Goal: Find specific page/section: Find specific page/section

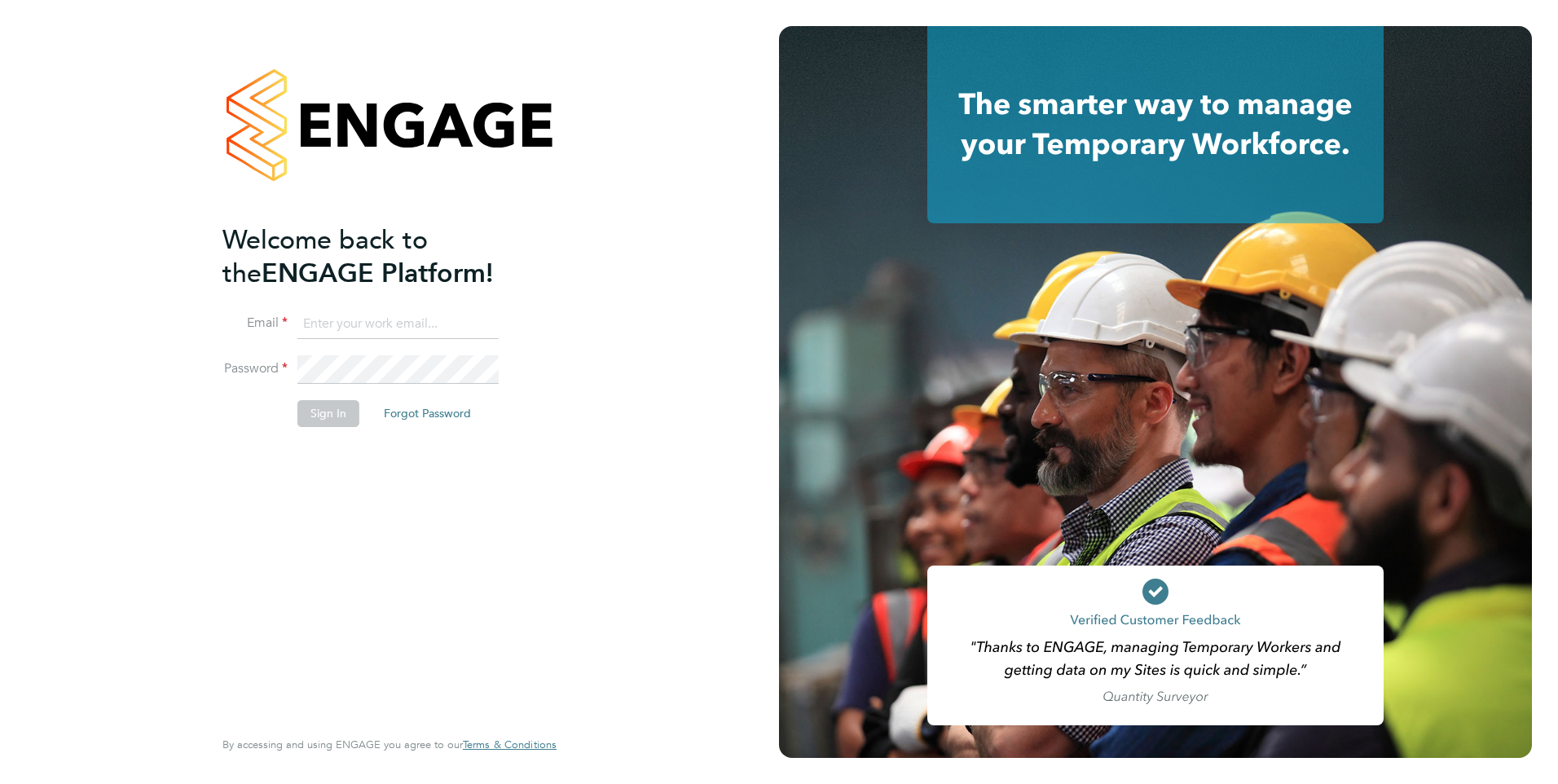
type input "[PERSON_NAME][EMAIL_ADDRESS][PERSON_NAME][DOMAIN_NAME]"
click at [332, 415] on button "Sign In" at bounding box center [328, 412] width 62 height 26
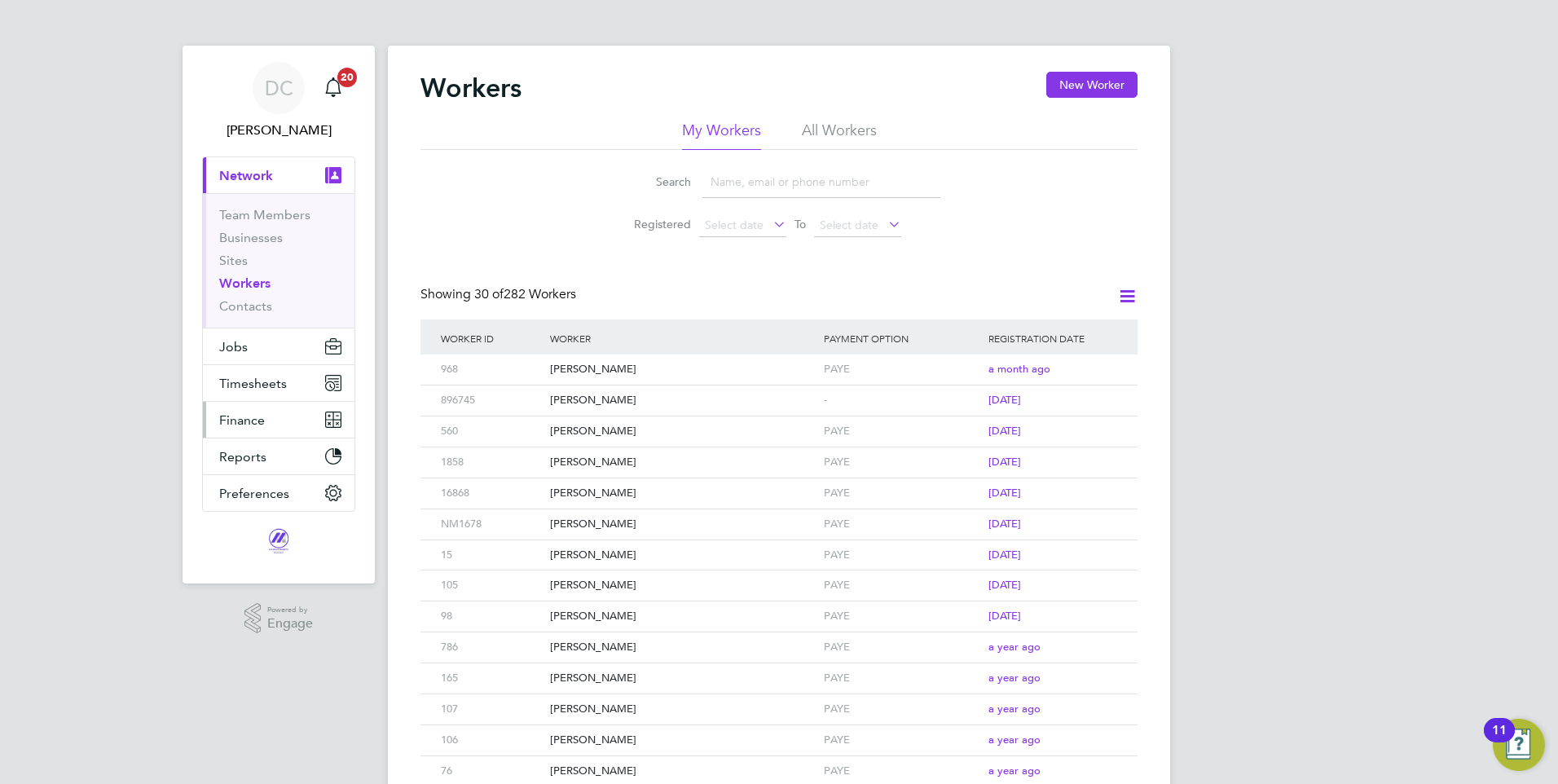
click at [248, 419] on span "Finance" at bounding box center [241, 419] width 45 height 15
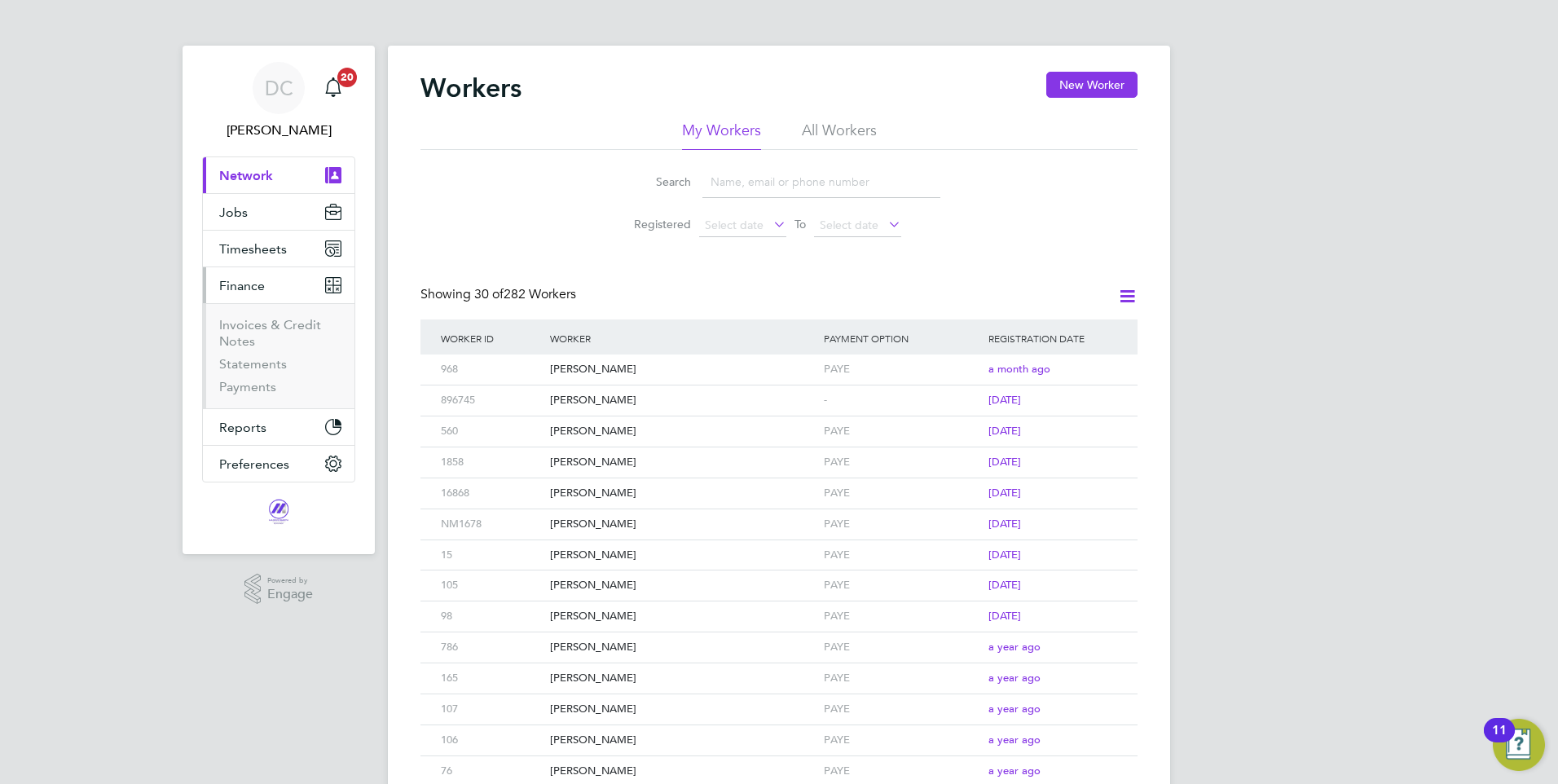
drag, startPoint x: 244, startPoint y: 272, endPoint x: 244, endPoint y: 283, distance: 11.0
click at [243, 272] on button "Finance" at bounding box center [279, 285] width 152 height 35
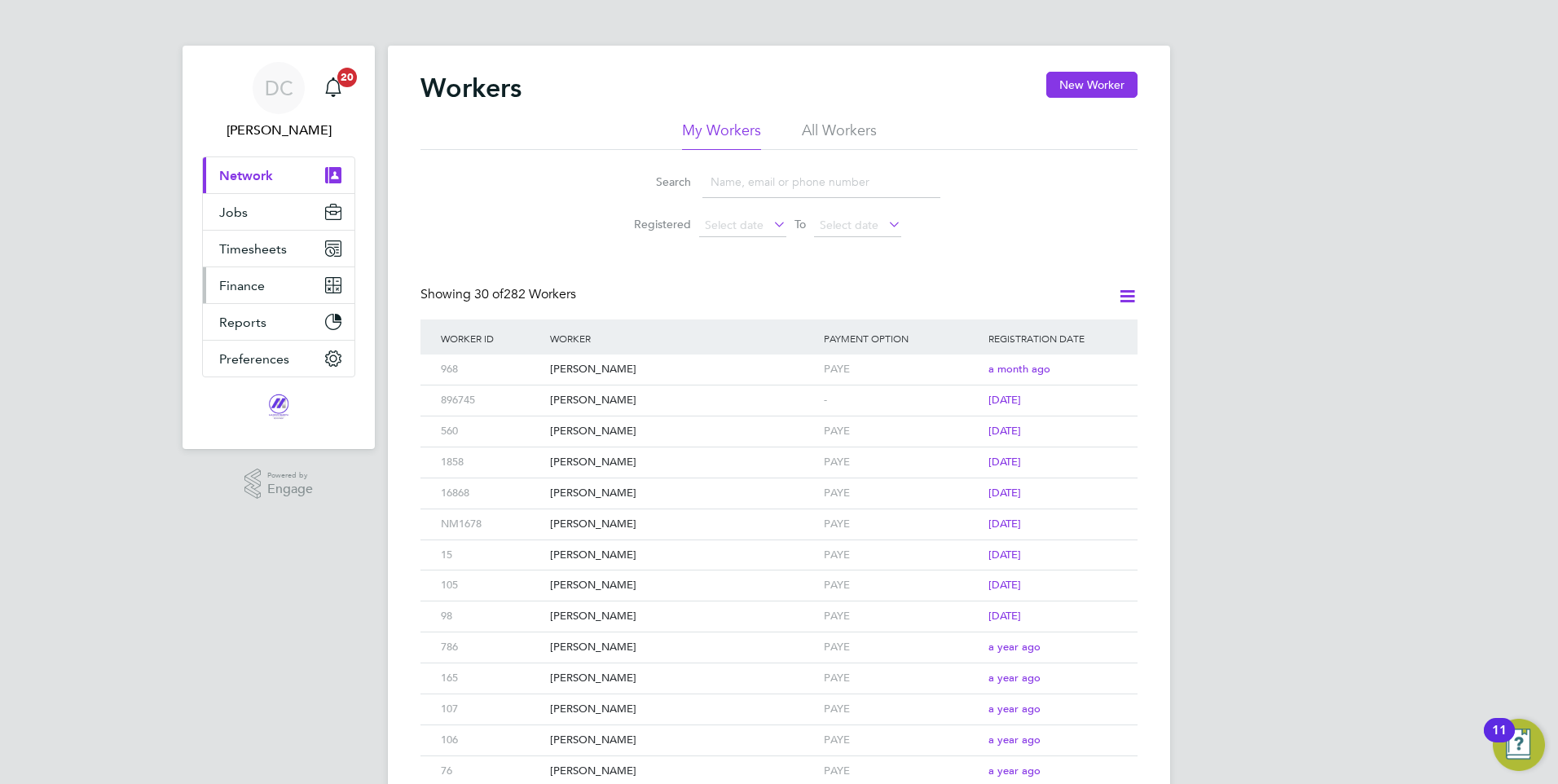
click at [247, 282] on span "Finance" at bounding box center [241, 285] width 45 height 15
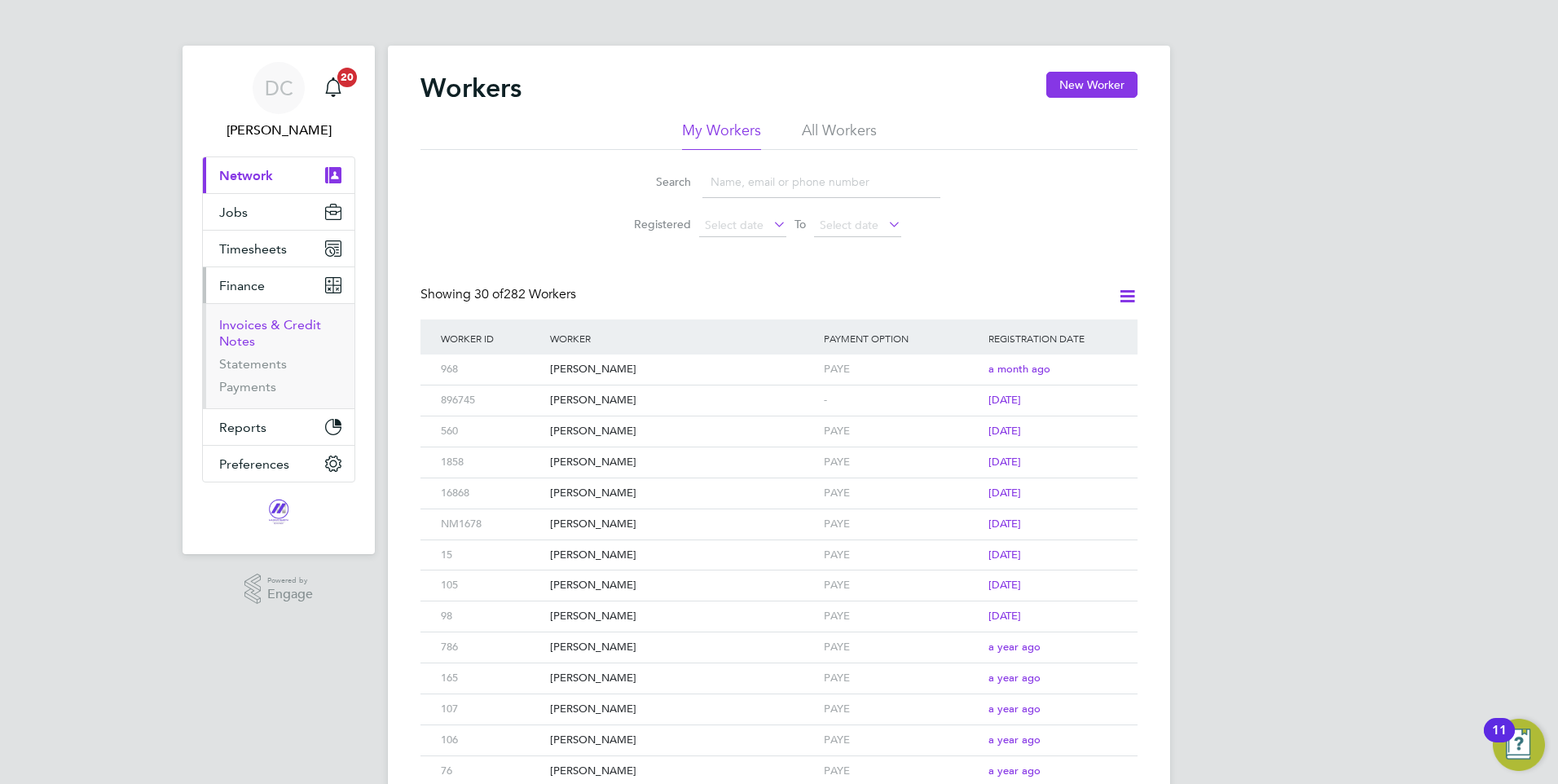
click at [273, 323] on link "Invoices & Credit Notes" at bounding box center [270, 333] width 102 height 32
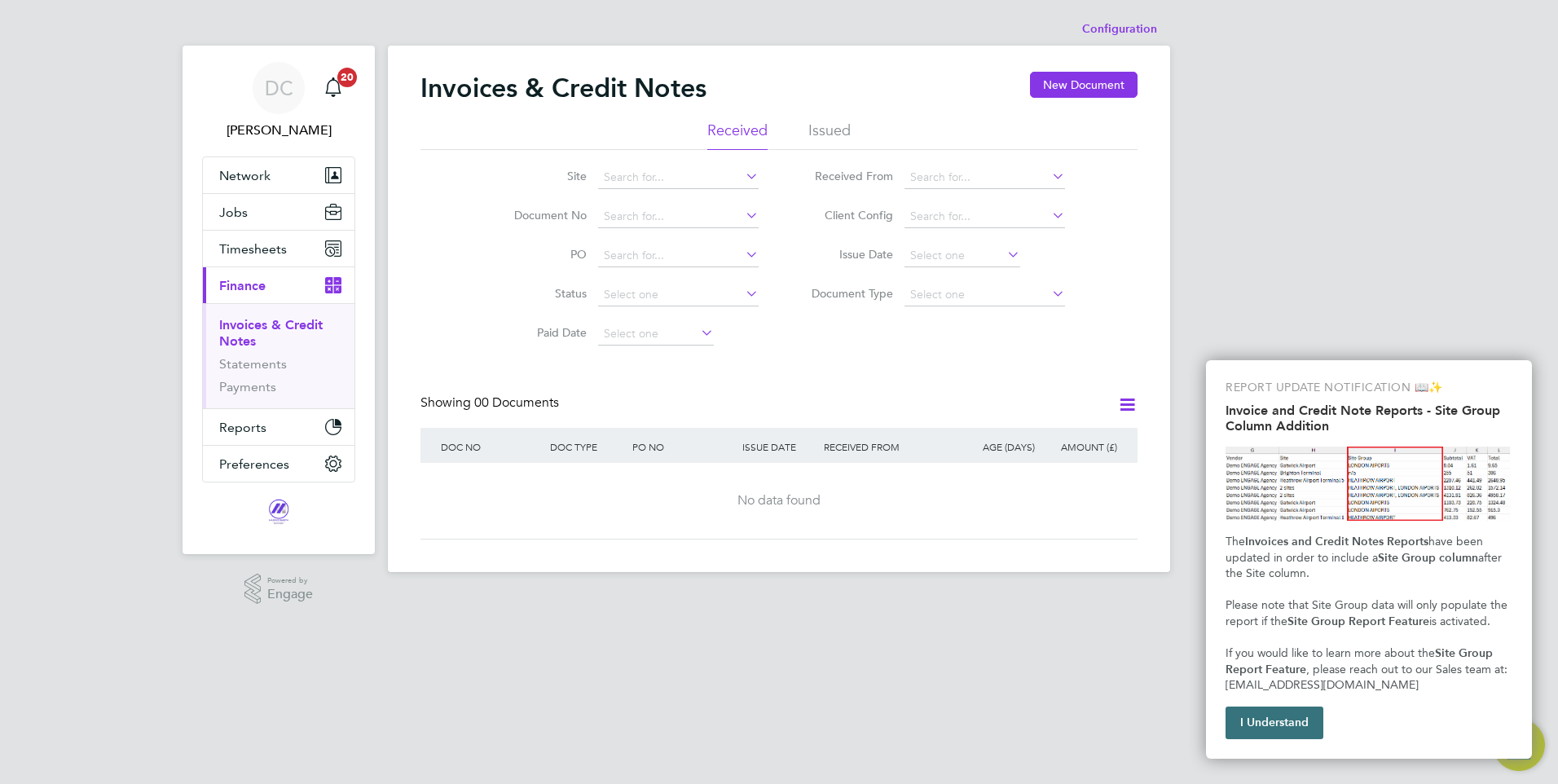
click at [1292, 726] on button "I Understand" at bounding box center [1275, 722] width 98 height 33
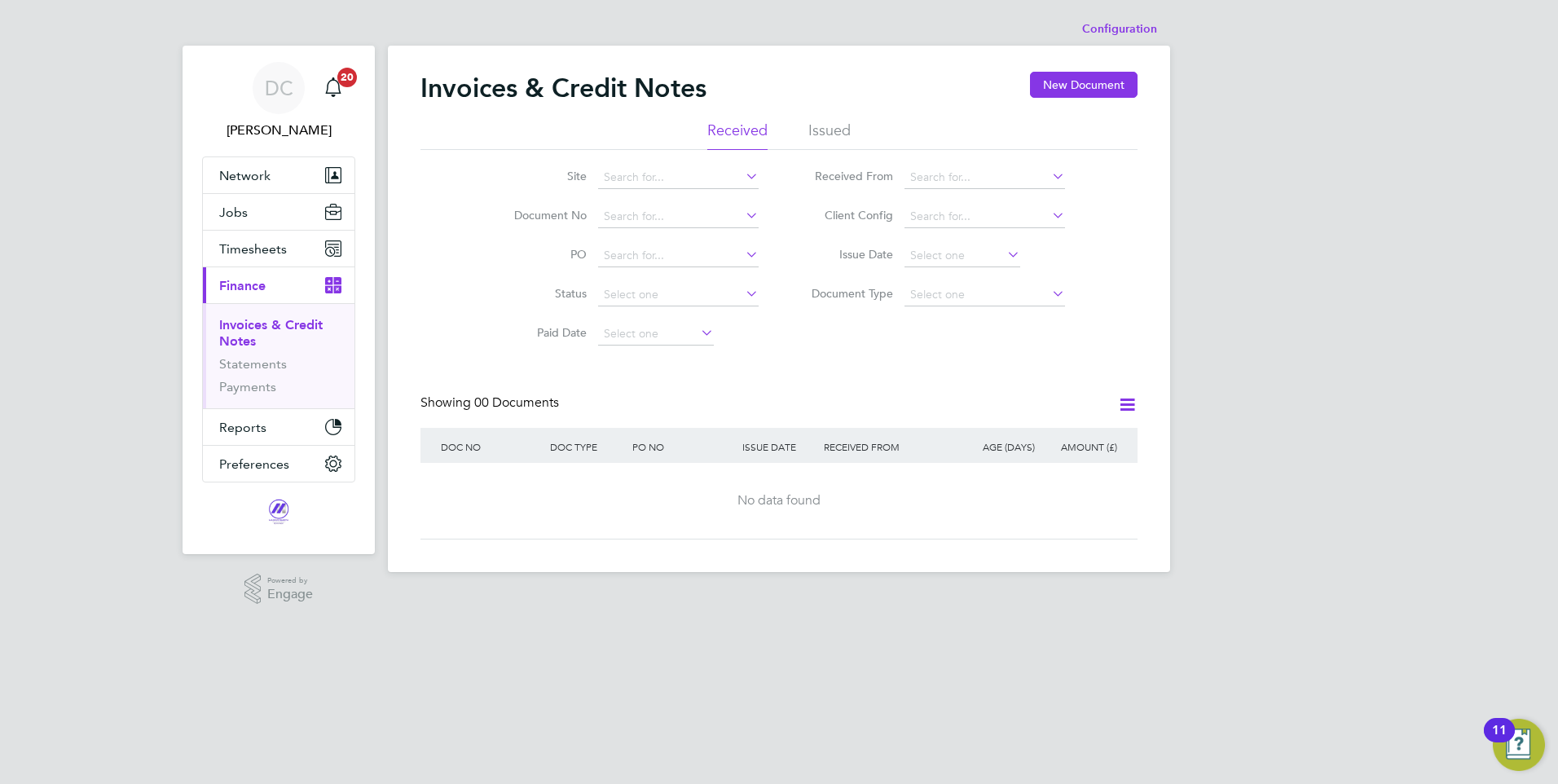
click at [826, 128] on li "Issued" at bounding box center [830, 135] width 43 height 29
